Goal: Find specific page/section: Find specific page/section

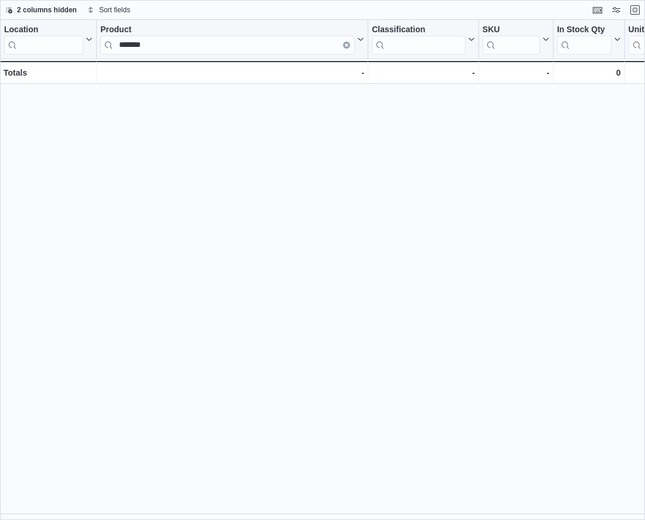
scroll to position [315, 0]
type input "*"
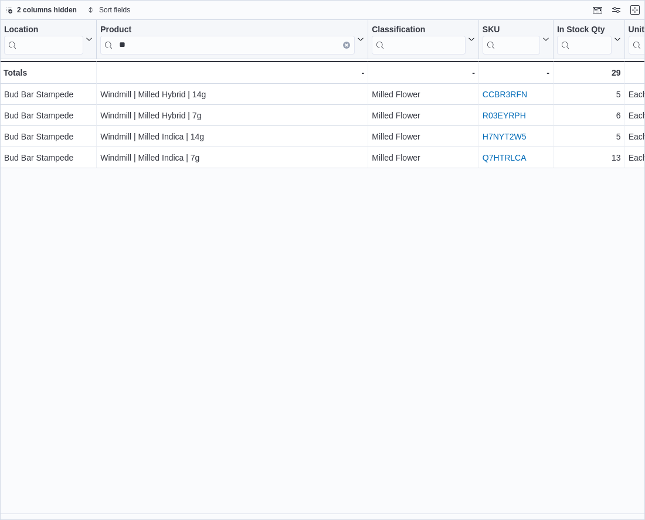
type input "*"
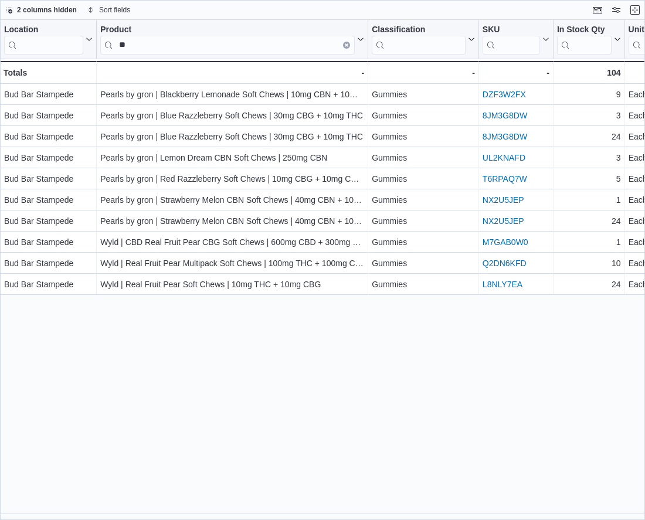
type input "*"
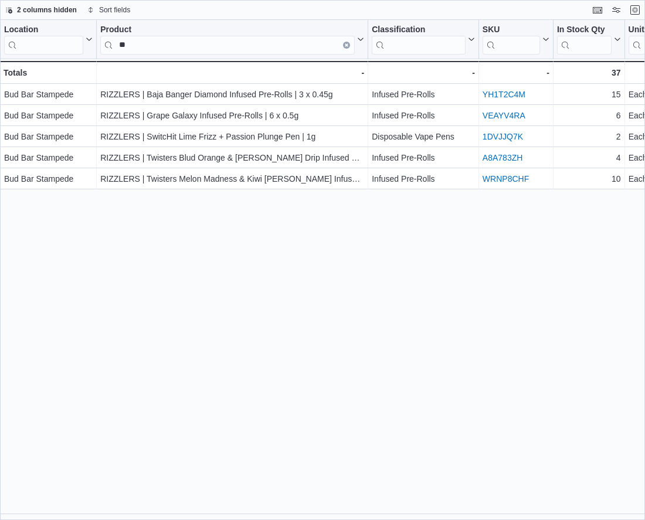
type input "*"
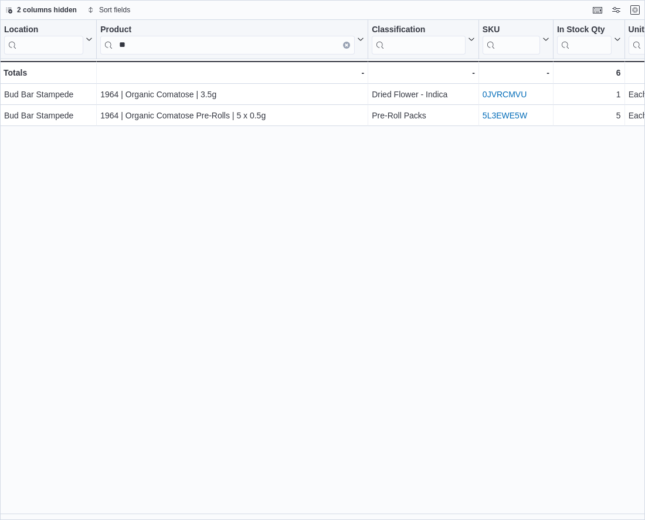
type input "*"
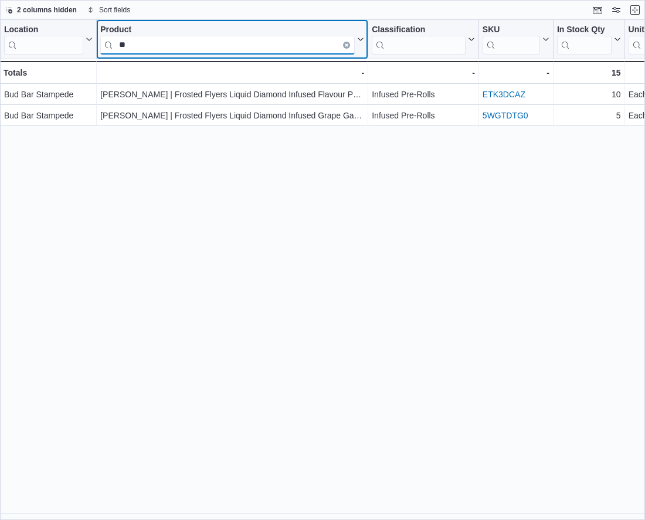
type input "*"
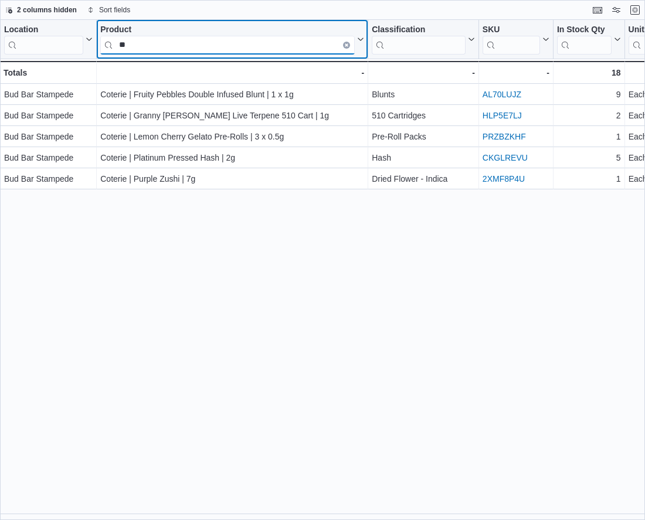
type input "*"
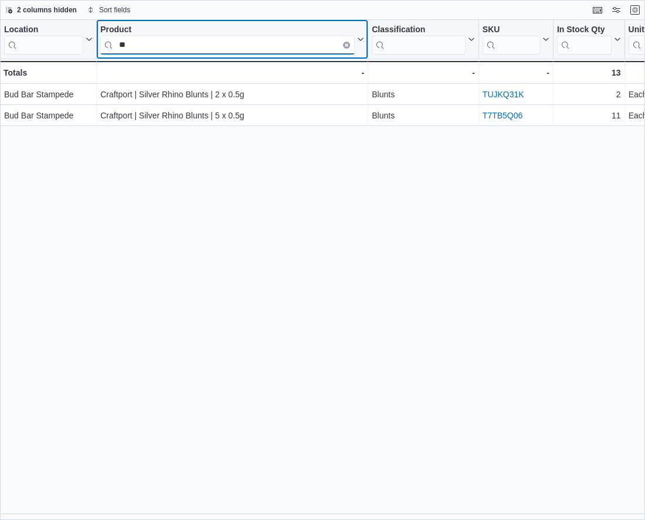
type input "*"
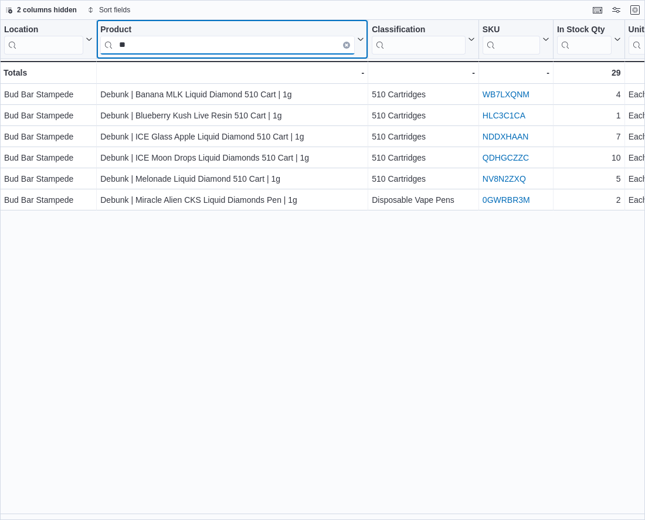
type input "*"
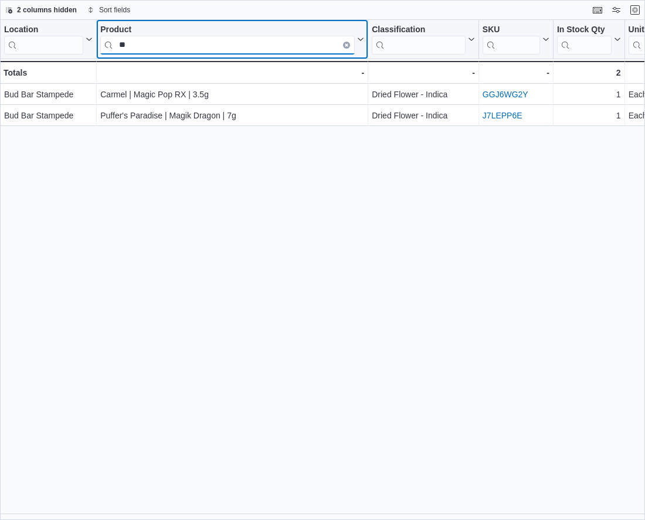
type input "*"
type input "******"
